Goal: Task Accomplishment & Management: Use online tool/utility

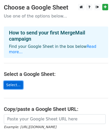
click at [8, 81] on link "Select..." at bounding box center [13, 85] width 19 height 8
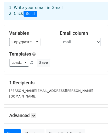
scroll to position [46, 0]
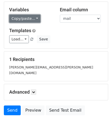
click at [27, 17] on link "Copy/paste..." at bounding box center [24, 19] width 31 height 8
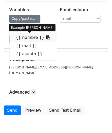
click at [27, 39] on link "{{ nombre }}" at bounding box center [32, 37] width 47 height 8
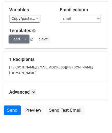
click at [17, 40] on link "Load..." at bounding box center [19, 39] width 20 height 8
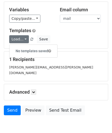
click at [27, 50] on h6 "No templates saved" at bounding box center [33, 51] width 48 height 8
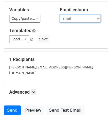
click at [80, 19] on select "empresa nombre mail asunto" at bounding box center [80, 19] width 41 height 8
click at [60, 15] on select "empresa nombre mail asunto" at bounding box center [80, 19] width 41 height 8
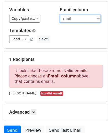
click at [82, 17] on select "empresa nombre mail asunto" at bounding box center [80, 19] width 41 height 8
select select "mail"
click at [60, 15] on select "empresa nombre mail asunto" at bounding box center [80, 19] width 41 height 8
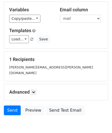
scroll to position [0, 0]
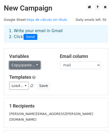
click at [27, 66] on link "Copy/paste..." at bounding box center [24, 65] width 31 height 8
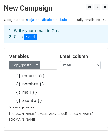
drag, startPoint x: 27, startPoint y: 66, endPoint x: 45, endPoint y: 53, distance: 21.6
click at [44, 53] on h5 "Variables" at bounding box center [30, 56] width 43 height 6
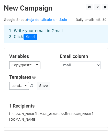
scroll to position [23, 0]
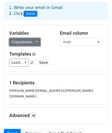
click at [28, 39] on link "Copy/paste..." at bounding box center [24, 42] width 31 height 8
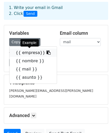
click at [25, 52] on link "{{ empresa}}" at bounding box center [32, 53] width 47 height 8
